Goal: Information Seeking & Learning: Check status

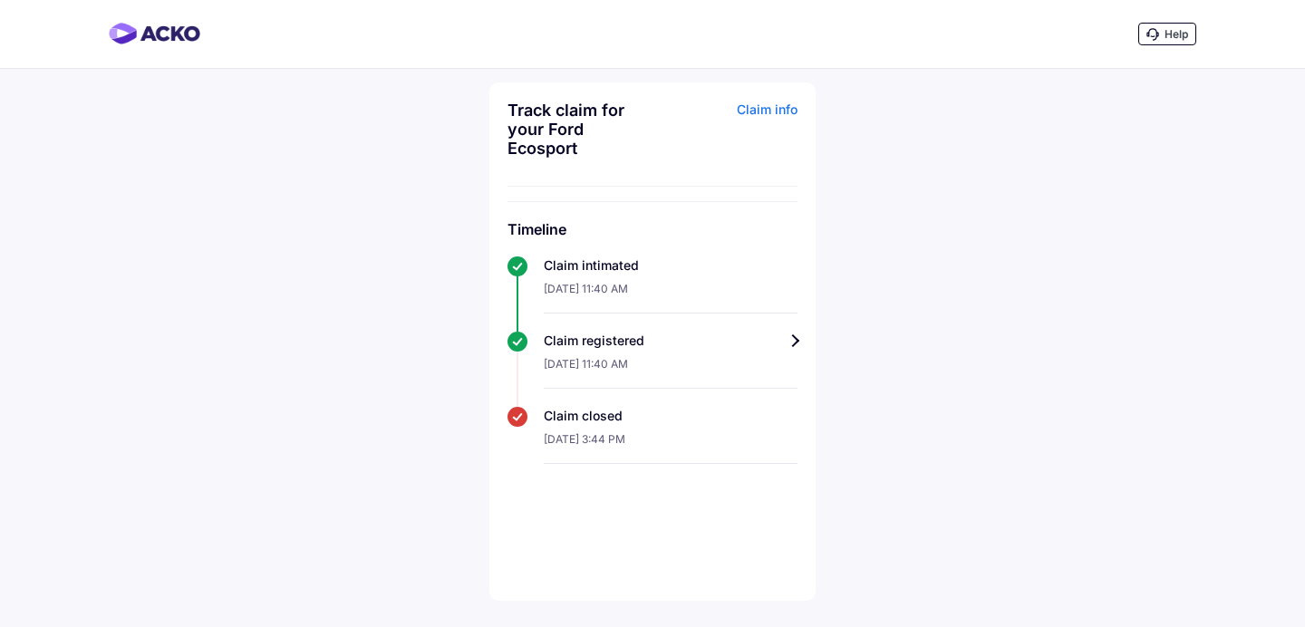
click at [795, 343] on div "Claim registered" at bounding box center [671, 341] width 254 height 18
click at [589, 268] on div "Claim intimated" at bounding box center [671, 265] width 254 height 18
click at [772, 108] on div "Claim info" at bounding box center [727, 136] width 140 height 71
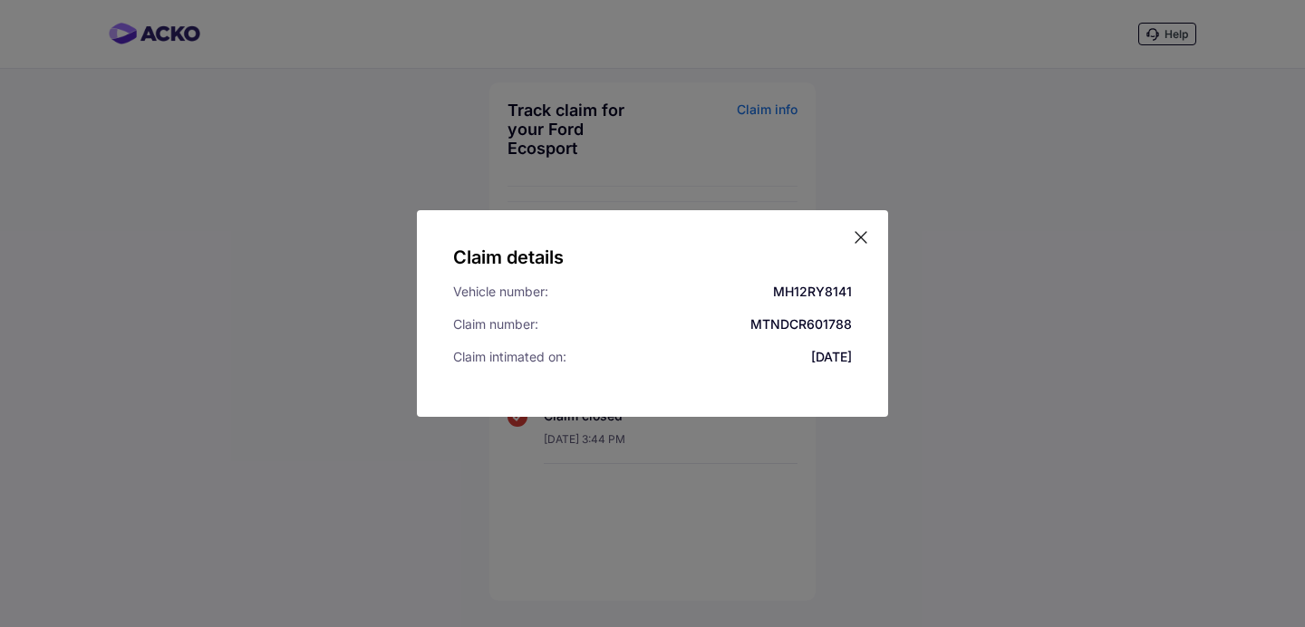
click at [778, 121] on div "Claim details Vehicle number: MH12RY8141 Claim number: MTNDCR601788 Claim intim…" at bounding box center [652, 313] width 1305 height 627
click at [861, 231] on icon at bounding box center [861, 237] width 18 height 18
